Goal: Transaction & Acquisition: Purchase product/service

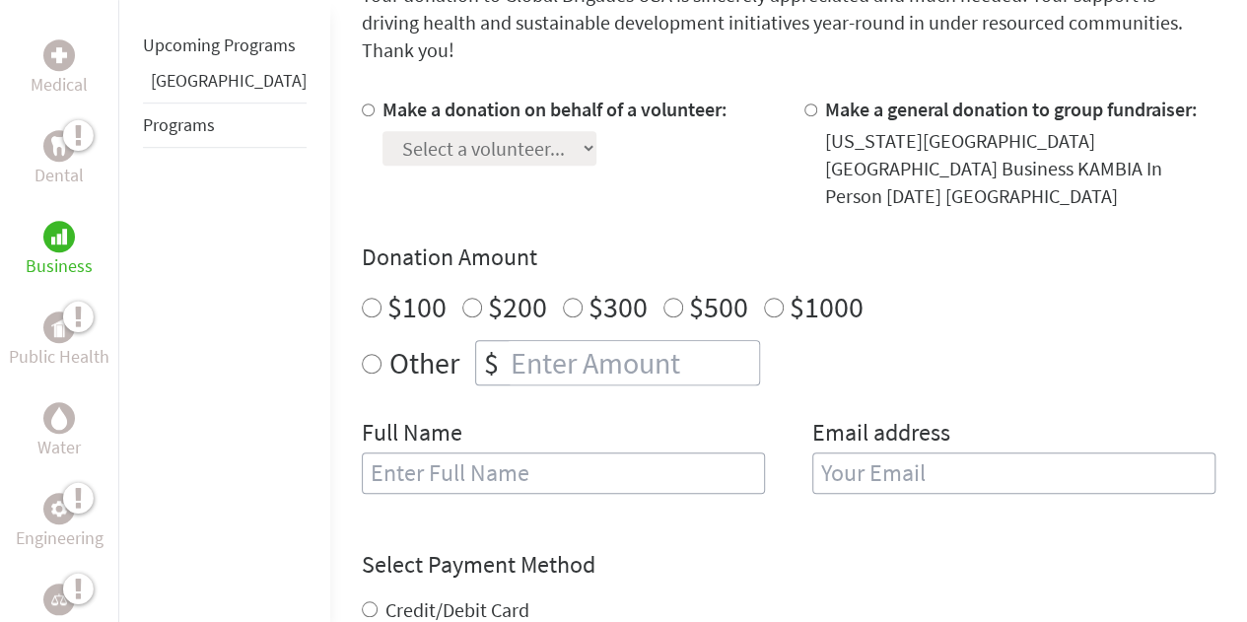
scroll to position [556, 0]
click at [389, 339] on label "Other" at bounding box center [424, 361] width 70 height 45
click at [362, 353] on input "Other" at bounding box center [372, 363] width 20 height 20
radio input "true"
click at [507, 340] on input "number" at bounding box center [633, 361] width 252 height 43
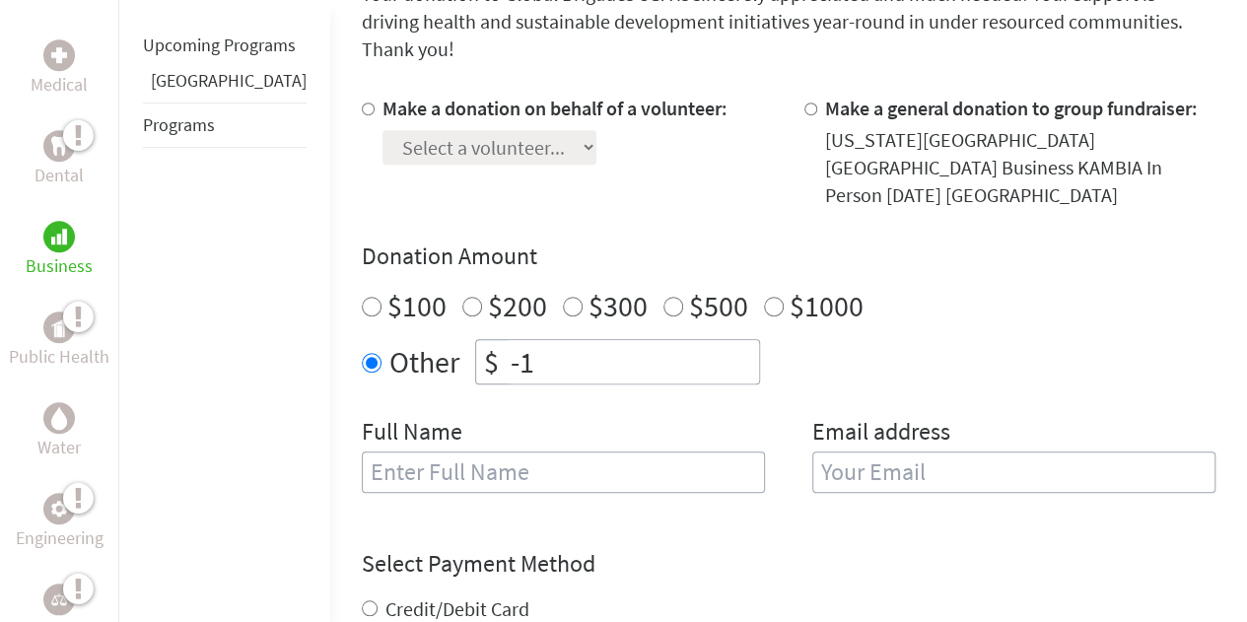
type input "-1"
click at [676, 340] on input "-1" at bounding box center [633, 361] width 252 height 43
click at [558, 122] on div "Select a volunteer... Adam Abdul-Kareem Araceli Pineda Charlize Ferrer Gabriel …" at bounding box center [555, 143] width 345 height 42
click at [362, 103] on input "Make a donation on behalf of a volunteer:" at bounding box center [368, 109] width 13 height 13
radio input "true"
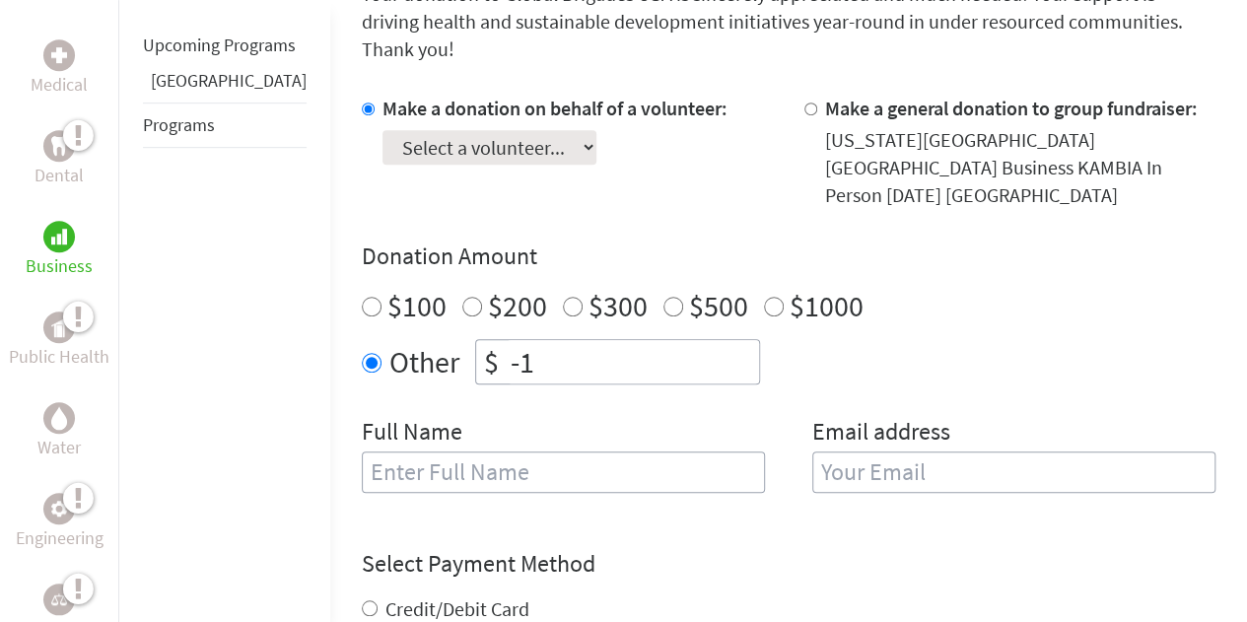
click at [383, 130] on select "Select a volunteer... Adam Abdul-Kareem Araceli Pineda Charlize Ferrer Gabriel …" at bounding box center [490, 147] width 214 height 35
select select "8724CFD5-A269-11F0-9E6E-42010A400005"
click at [383, 130] on select "Select a volunteer... Adam Abdul-Kareem Araceli Pineda Charlize Ferrer Gabriel …" at bounding box center [490, 147] width 214 height 35
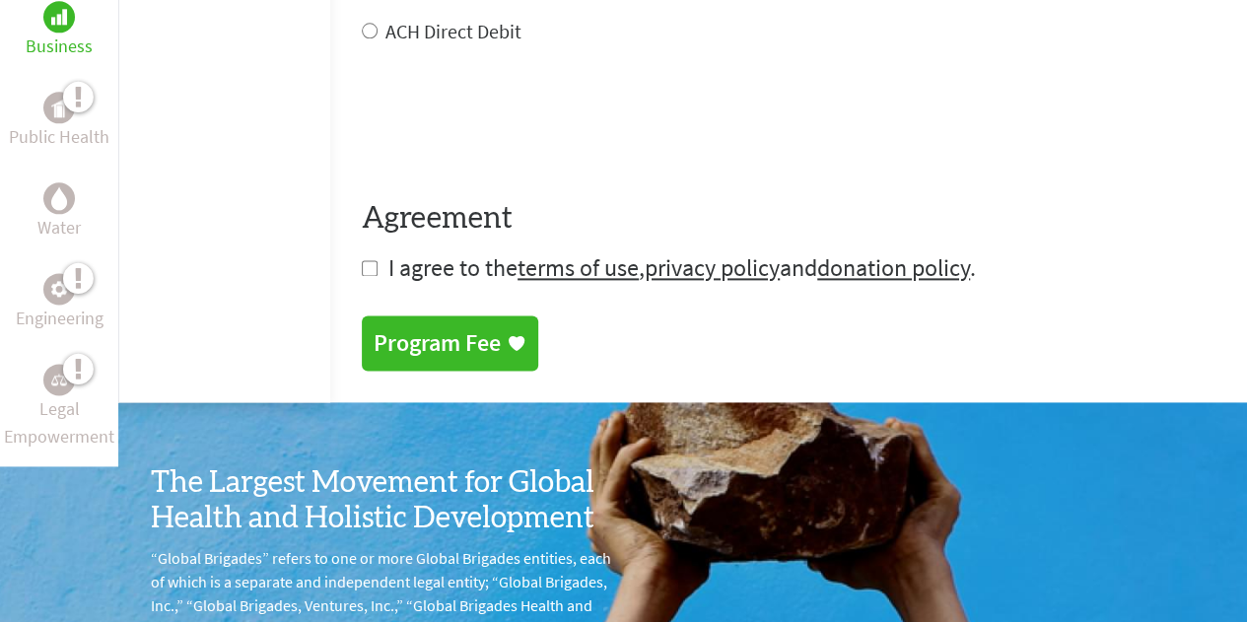
scroll to position [1215, 0]
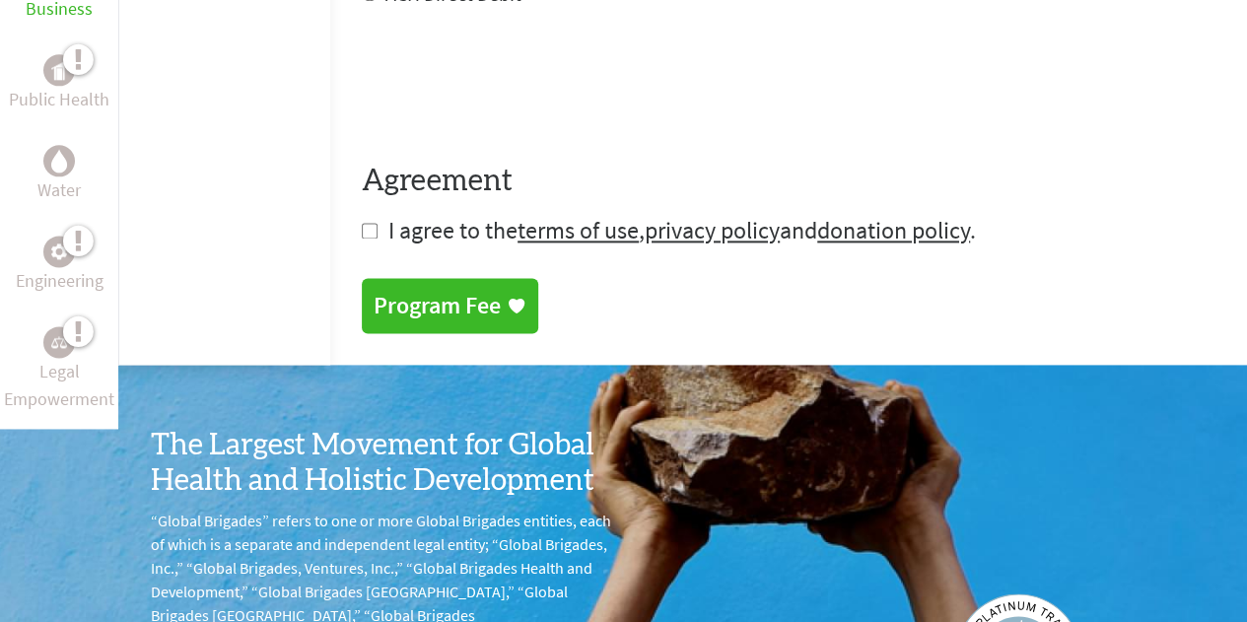
drag, startPoint x: 397, startPoint y: 260, endPoint x: 803, endPoint y: 64, distance: 450.2
click at [397, 290] on div "Program Fee" at bounding box center [437, 306] width 127 height 32
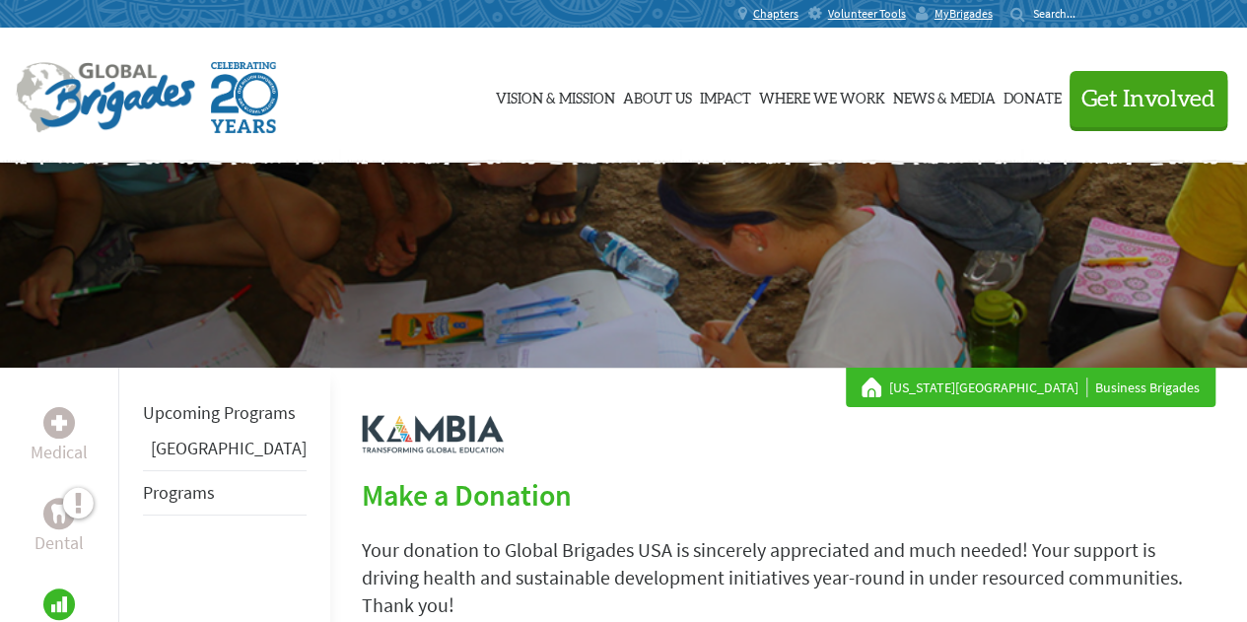
scroll to position [1215, 0]
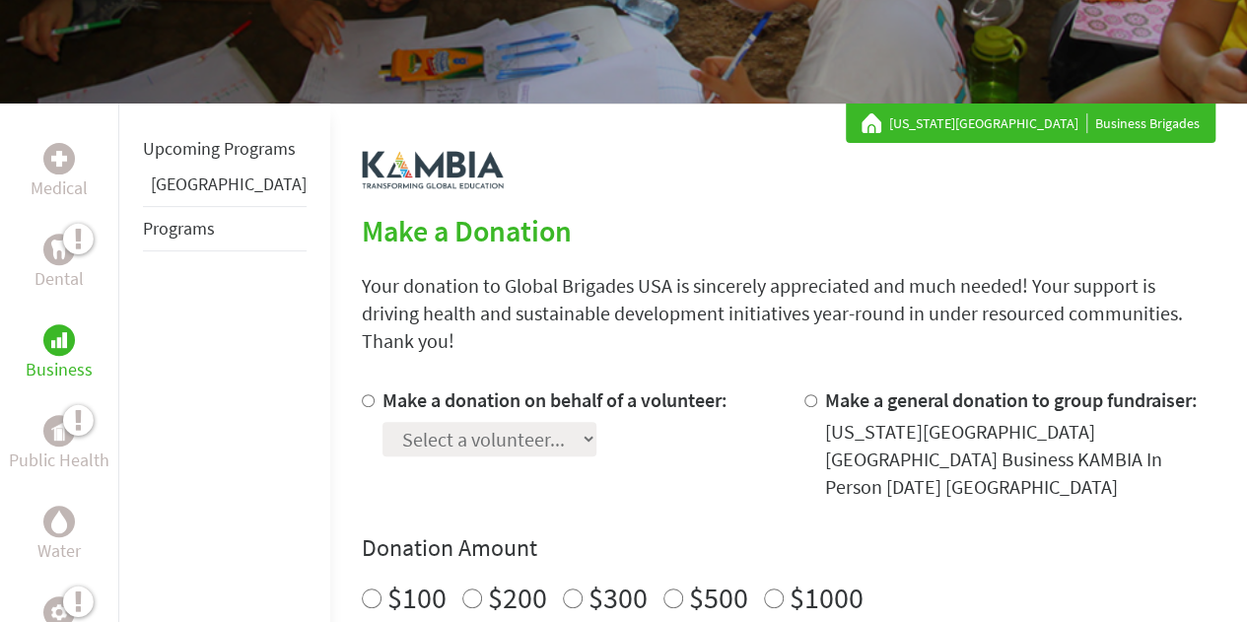
scroll to position [512, 0]
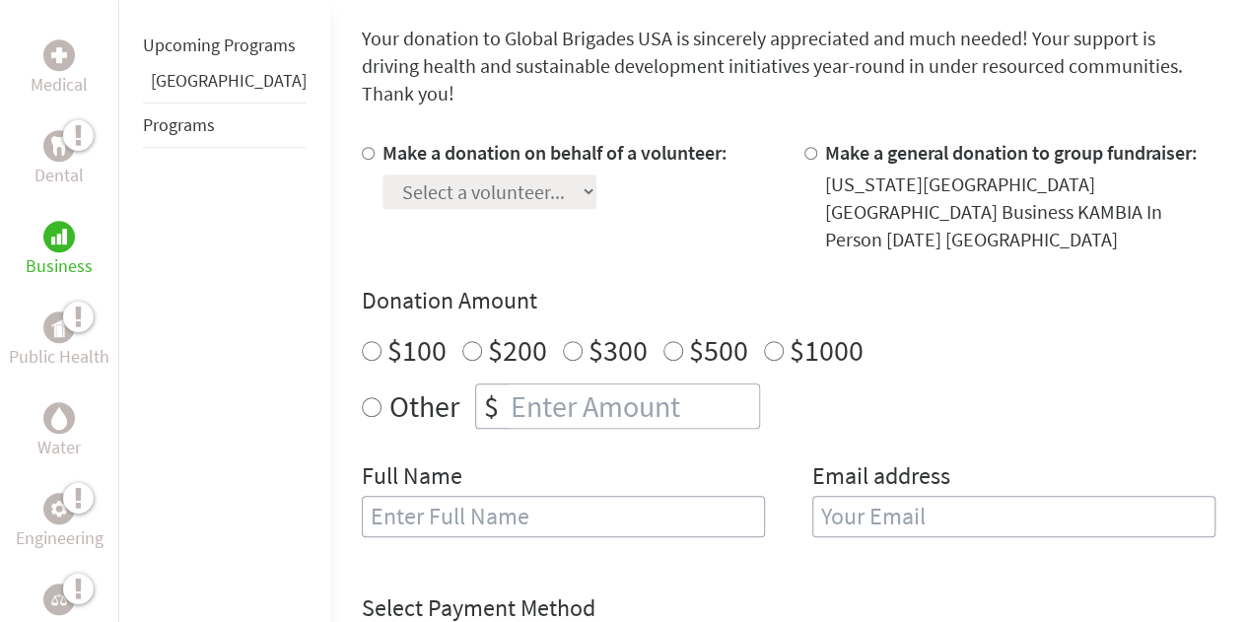
click at [451, 184] on div "Make a donation on behalf of a volunteer: Select a volunteer... Adam Abdul-Kare…" at bounding box center [555, 196] width 345 height 114
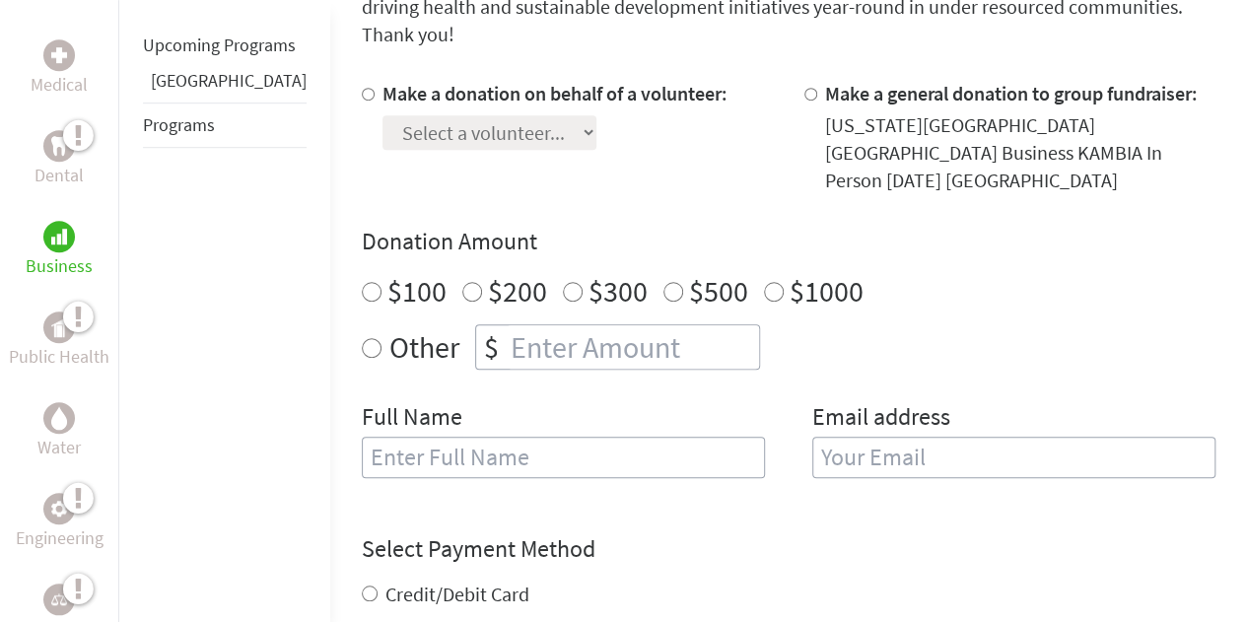
click at [362, 80] on div at bounding box center [372, 137] width 21 height 114
click at [294, 67] on div "Medical Dental Business Public Health Water Engineering Legal Empowerment Upcom…" at bounding box center [623, 403] width 1247 height 1212
click at [362, 88] on input "Make a donation on behalf of a volunteer:" at bounding box center [368, 94] width 13 height 13
radio input "true"
click at [400, 115] on select "Select a volunteer... Adam Abdul-Kareem Araceli Pineda Charlize Ferrer Gabriel …" at bounding box center [490, 132] width 214 height 35
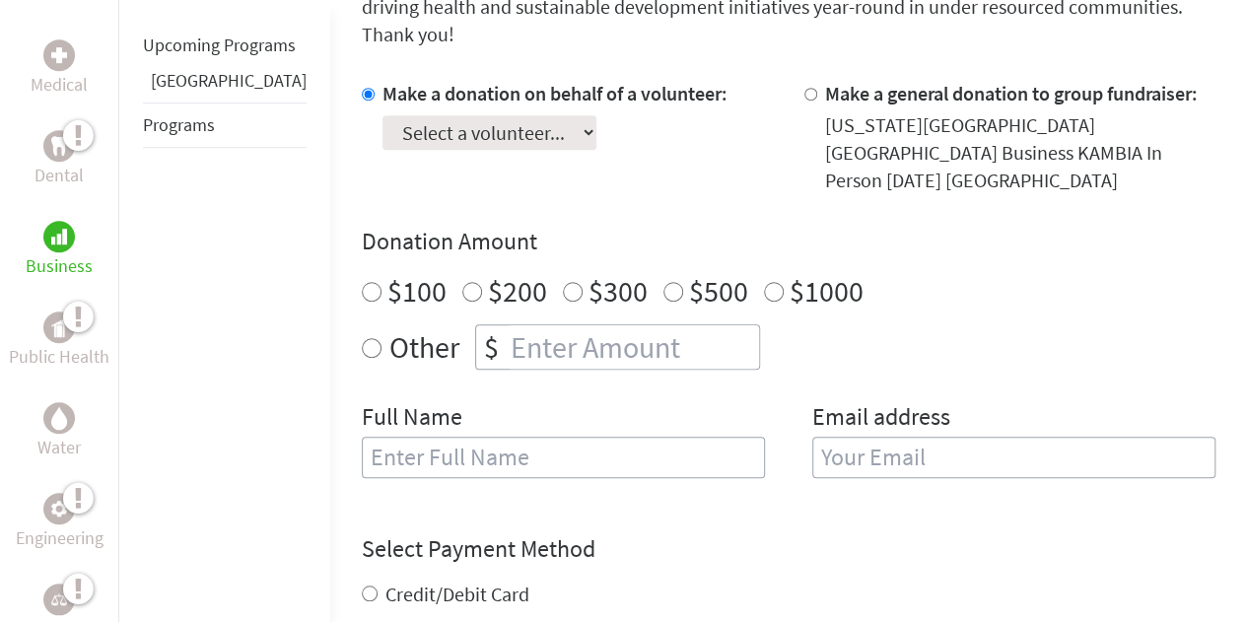
select select "8724CFD5-A269-11F0-9E6E-42010A400005"
click at [383, 115] on select "Select a volunteer... Adam Abdul-Kareem Araceli Pineda Charlize Ferrer Gabriel …" at bounding box center [490, 132] width 214 height 35
click at [476, 325] on div "$" at bounding box center [491, 346] width 31 height 43
radio input "true"
click at [507, 325] on input "number" at bounding box center [633, 346] width 252 height 43
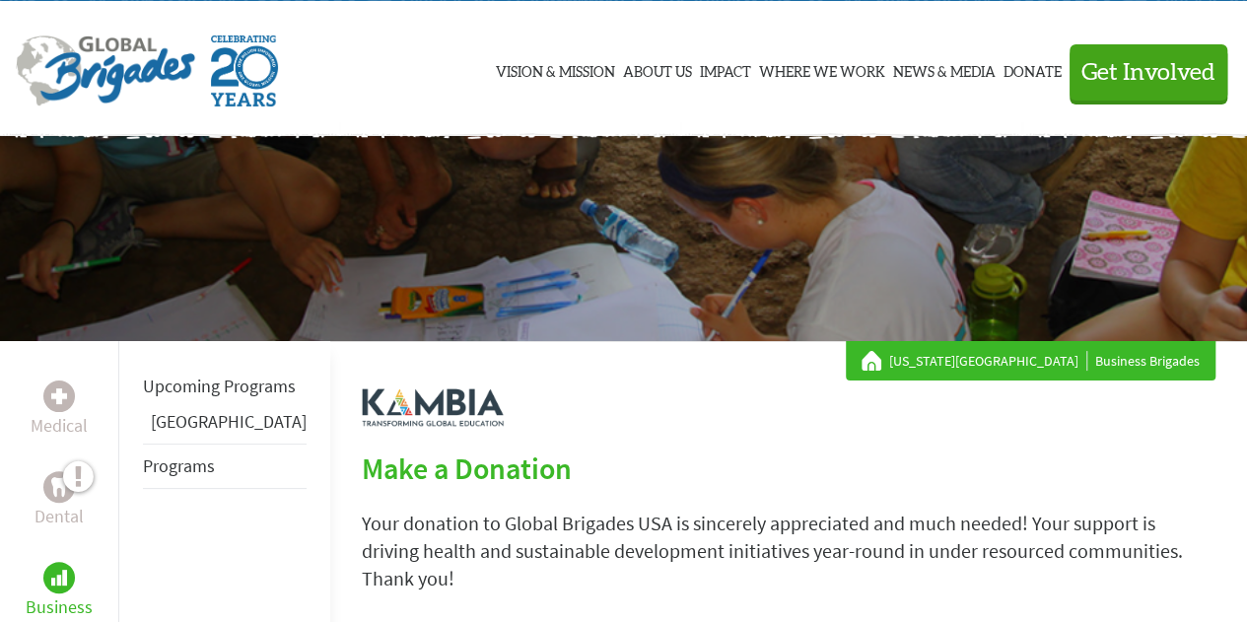
scroll to position [0, 0]
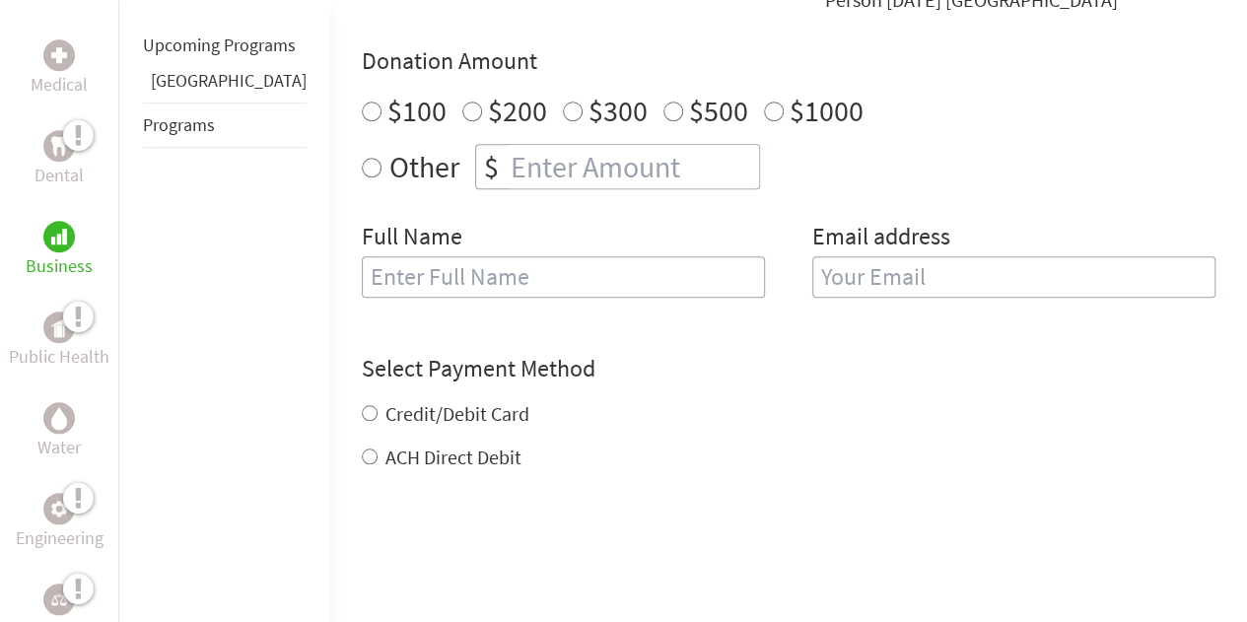
scroll to position [752, 0]
click at [476, 144] on div "$" at bounding box center [491, 165] width 31 height 43
radio input "true"
click at [507, 144] on input "number" at bounding box center [633, 165] width 252 height 43
type input "250"
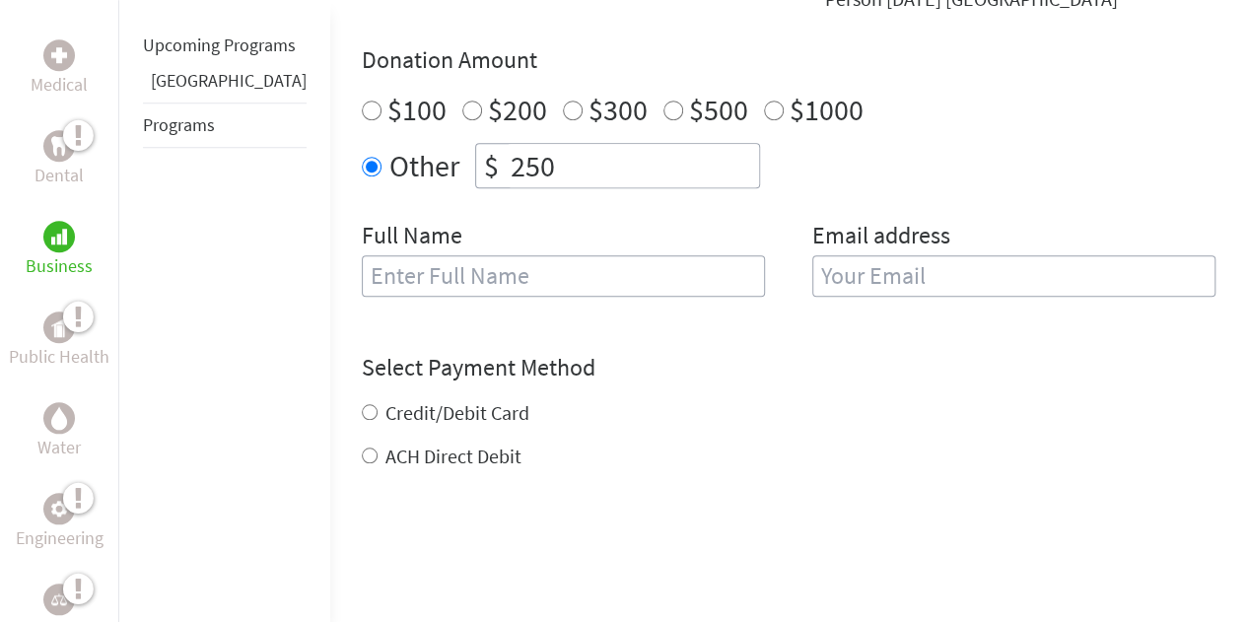
click at [437, 255] on input "text" at bounding box center [563, 275] width 403 height 41
type input "[PERSON_NAME]"
type input "[EMAIL_ADDRESS][DOMAIN_NAME]"
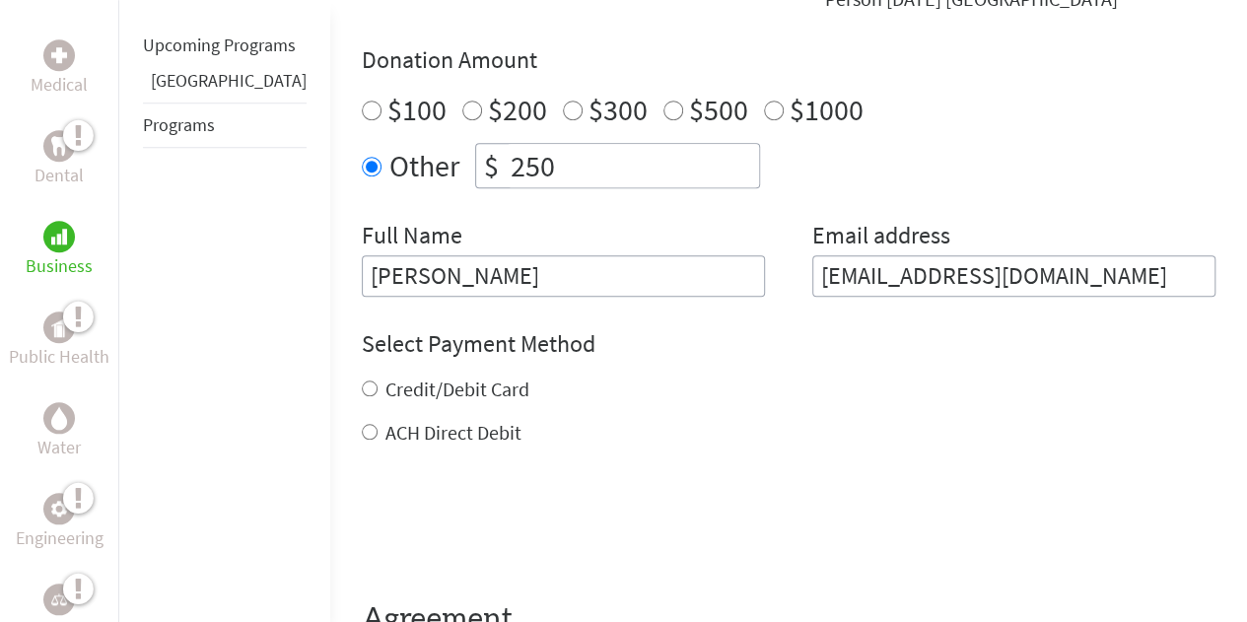
click at [420, 377] on label "Credit/Debit Card" at bounding box center [458, 389] width 144 height 25
click at [378, 381] on input "Credit/Debit Card" at bounding box center [370, 389] width 16 height 16
radio input "true"
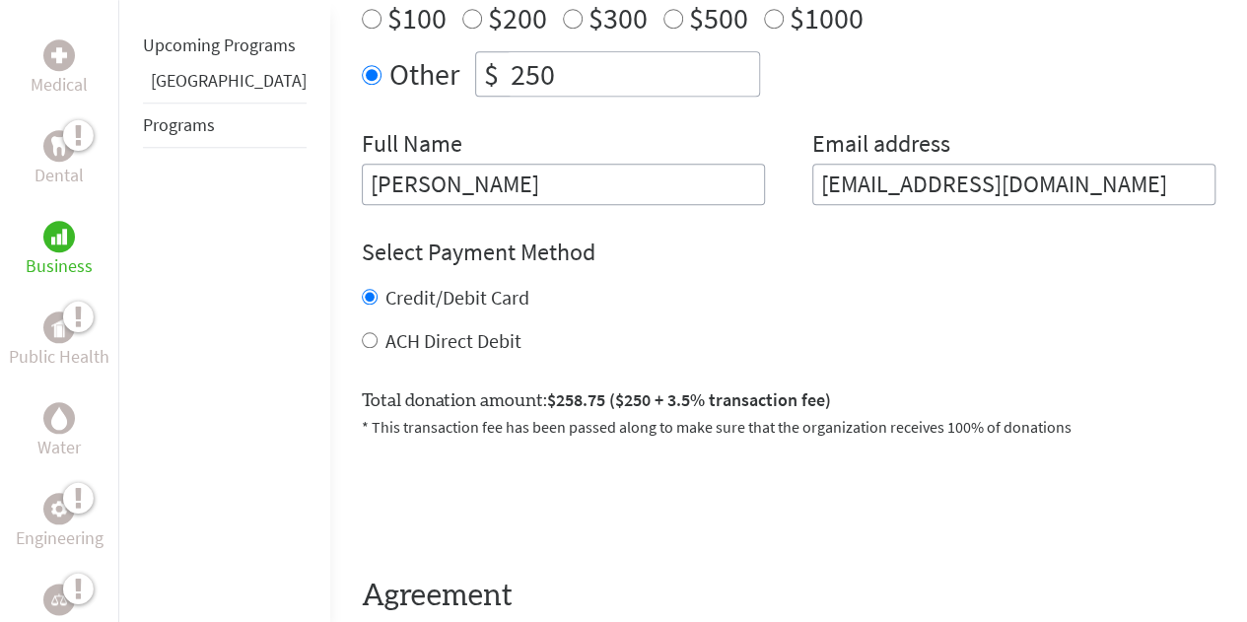
scroll to position [845, 0]
click at [386, 327] on label "ACH Direct Debit" at bounding box center [454, 339] width 136 height 25
click at [378, 331] on input "ACH Direct Debit" at bounding box center [370, 339] width 16 height 16
radio input "true"
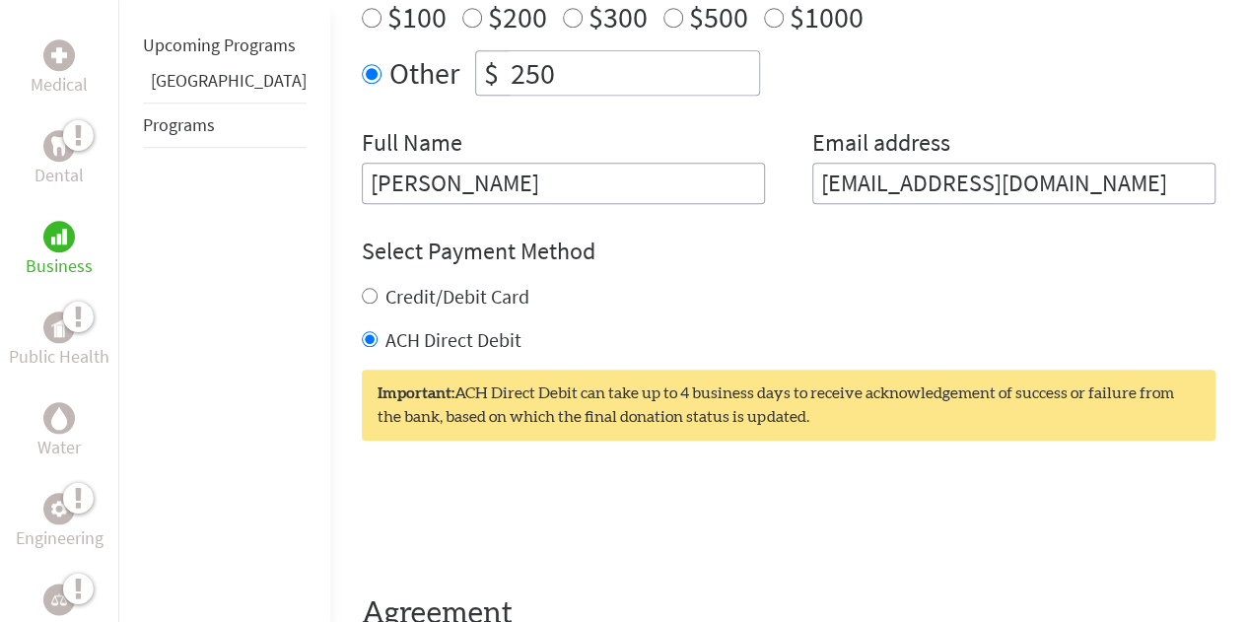
click at [365, 236] on div "Select Payment Method NOTE: American Express is not accepted. Please proceed no…" at bounding box center [789, 295] width 854 height 118
click at [386, 284] on label "Credit/Debit Card" at bounding box center [458, 296] width 144 height 25
click at [362, 288] on input "Credit/Debit Card" at bounding box center [370, 296] width 16 height 16
radio input "true"
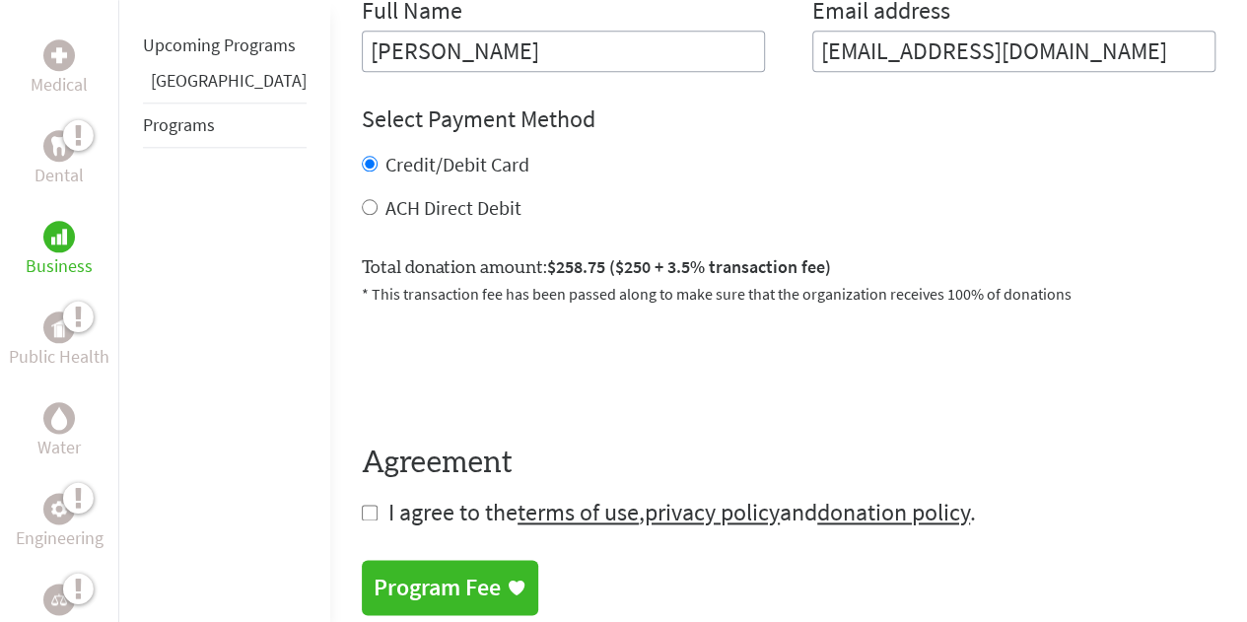
scroll to position [979, 0]
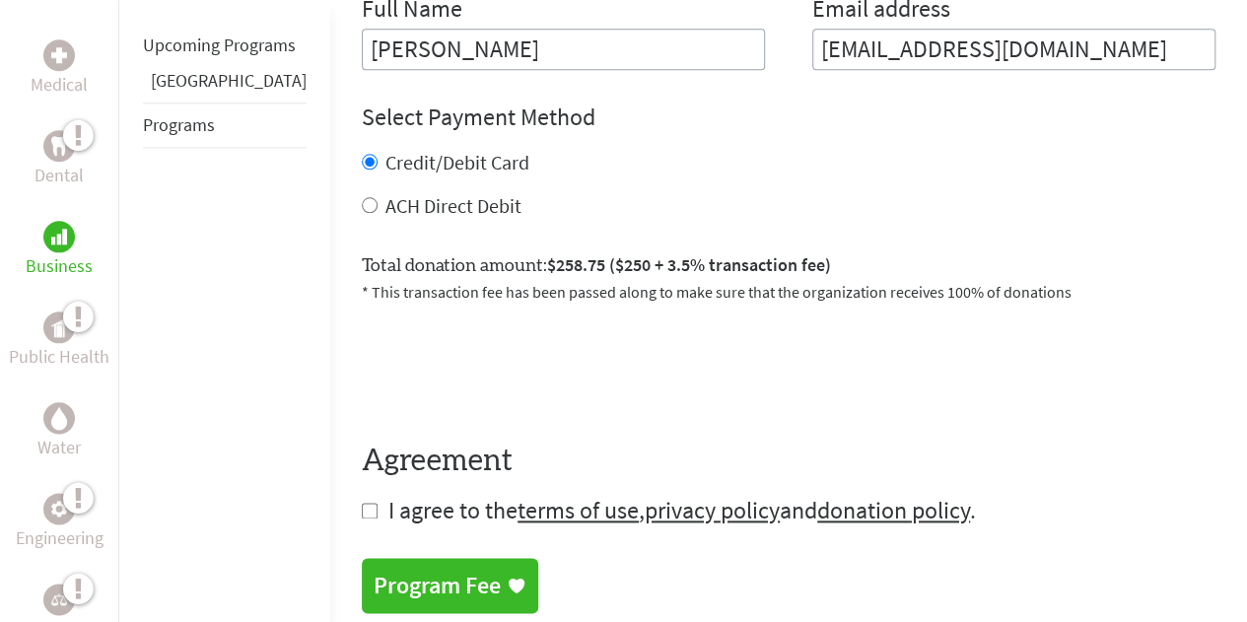
click at [362, 456] on form "Make a donation on behalf of a volunteer: Select a volunteer... [PERSON_NAME] […" at bounding box center [789, 99] width 854 height 855
click at [362, 503] on input "checkbox" at bounding box center [370, 511] width 16 height 16
checkbox input "true"
drag, startPoint x: 365, startPoint y: 513, endPoint x: 323, endPoint y: 524, distance: 42.8
click at [374, 572] on div "Program Fee" at bounding box center [437, 588] width 127 height 32
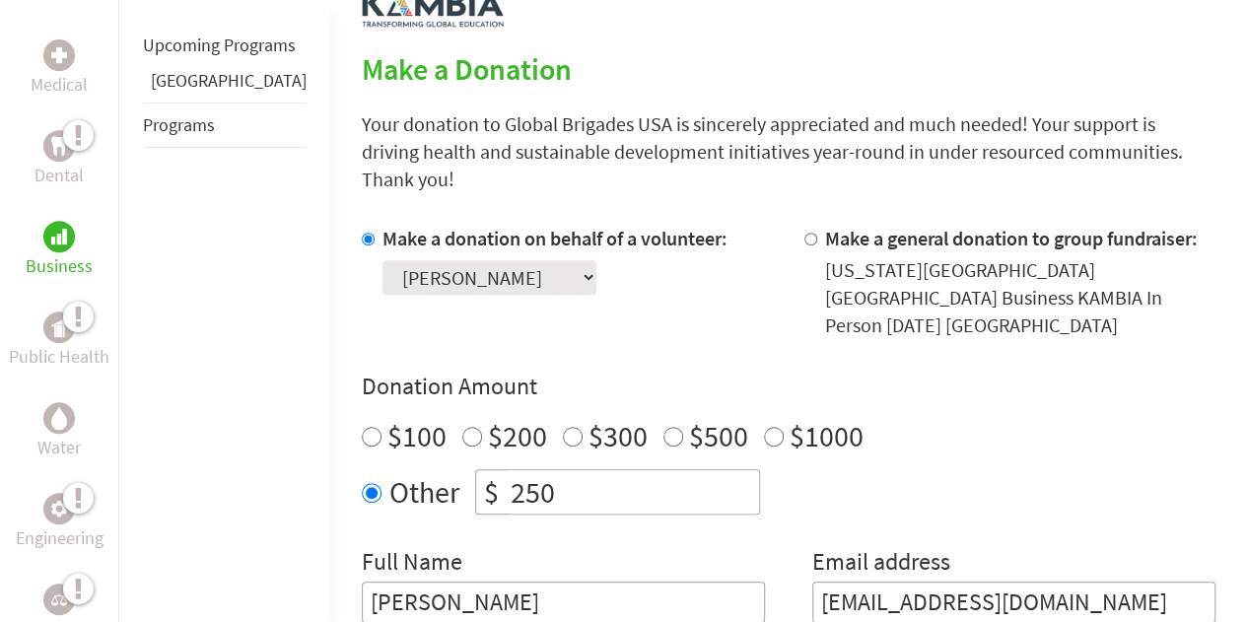
scroll to position [546, 0]
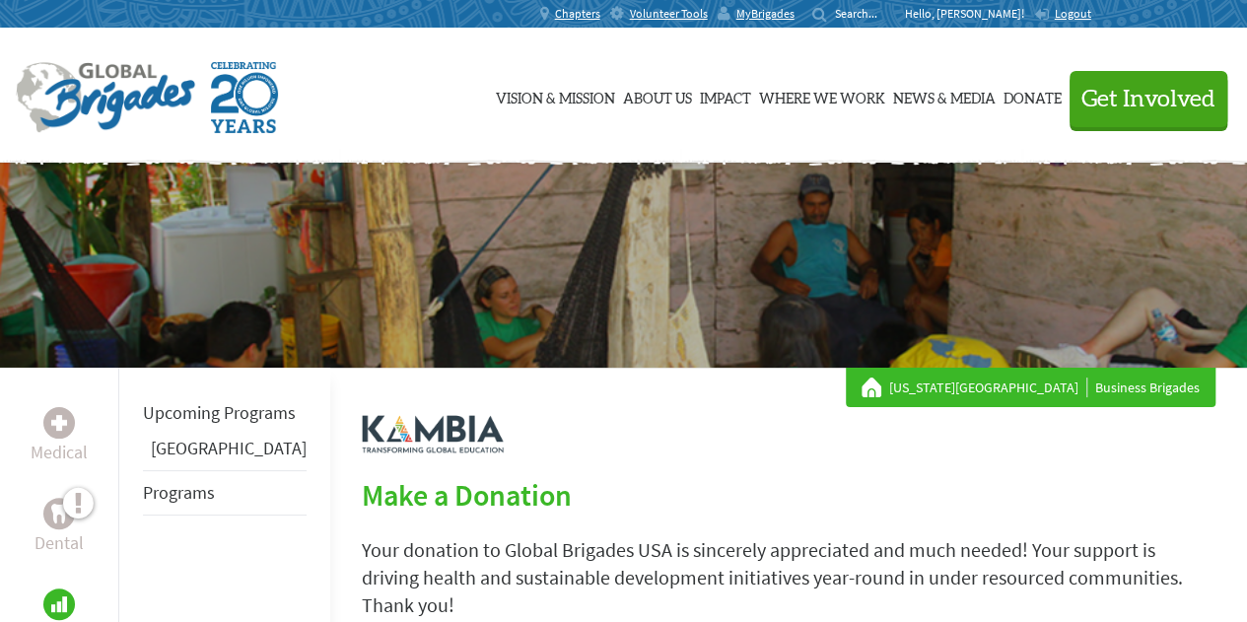
click at [1034, 13] on p "Hello, Vanessa!" at bounding box center [969, 14] width 129 height 16
click at [1034, 8] on p "Hello, Vanessa!" at bounding box center [969, 14] width 129 height 16
click at [1034, 17] on p "Hello, Vanessa!" at bounding box center [969, 14] width 129 height 16
click at [1085, 24] on div "Chapters Volunteer Tools MyBrigades Search for: Hello, Vanessa! Logout" at bounding box center [624, 14] width 947 height 28
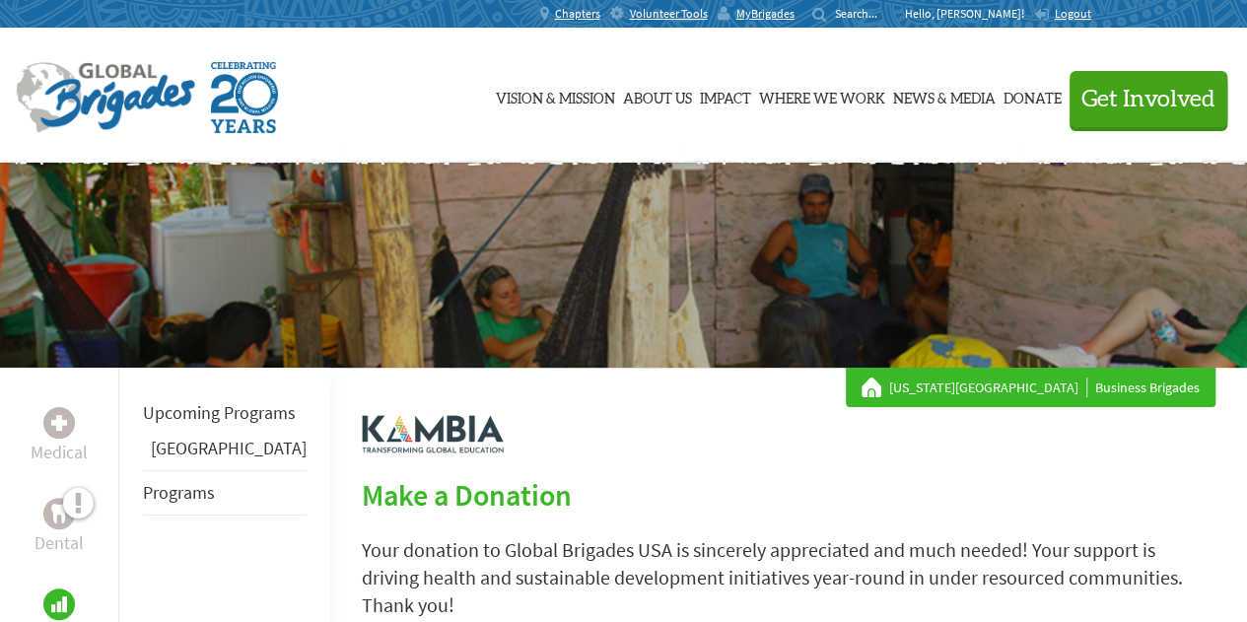
click at [805, 13] on div "MyBrigades" at bounding box center [761, 14] width 87 height 28
